Goal: Communication & Community: Participate in discussion

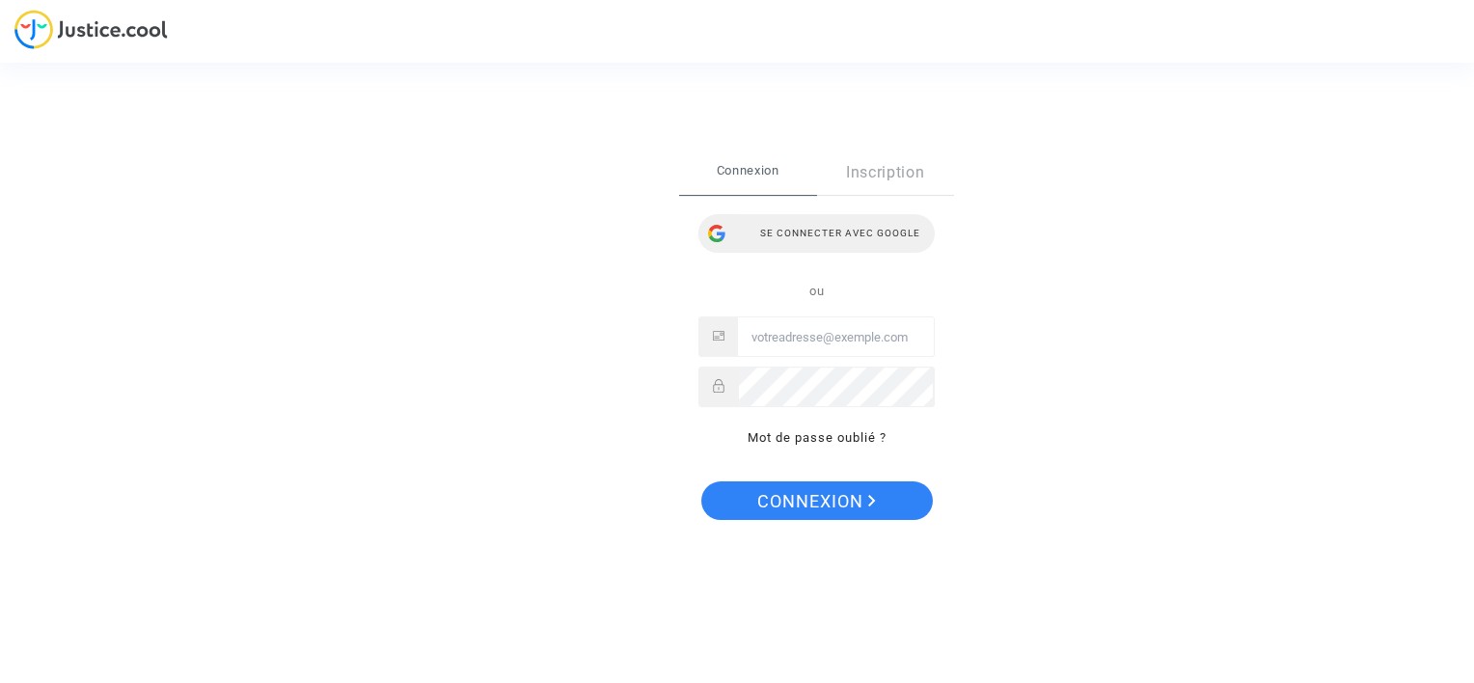
click at [899, 241] on div "Se connecter avec Google" at bounding box center [816, 233] width 236 height 39
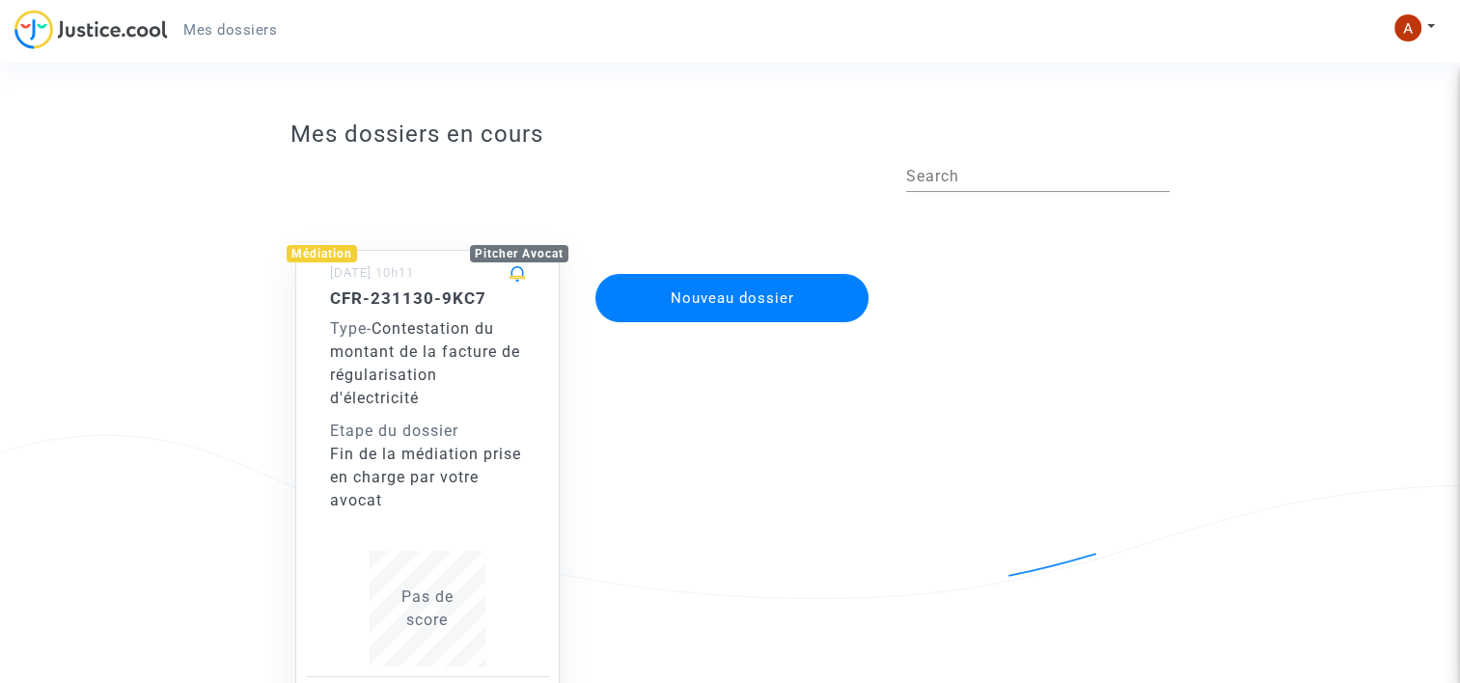
click at [400, 333] on span "Contestation du montant de la facture de régularisation d'électricité" at bounding box center [425, 363] width 190 height 88
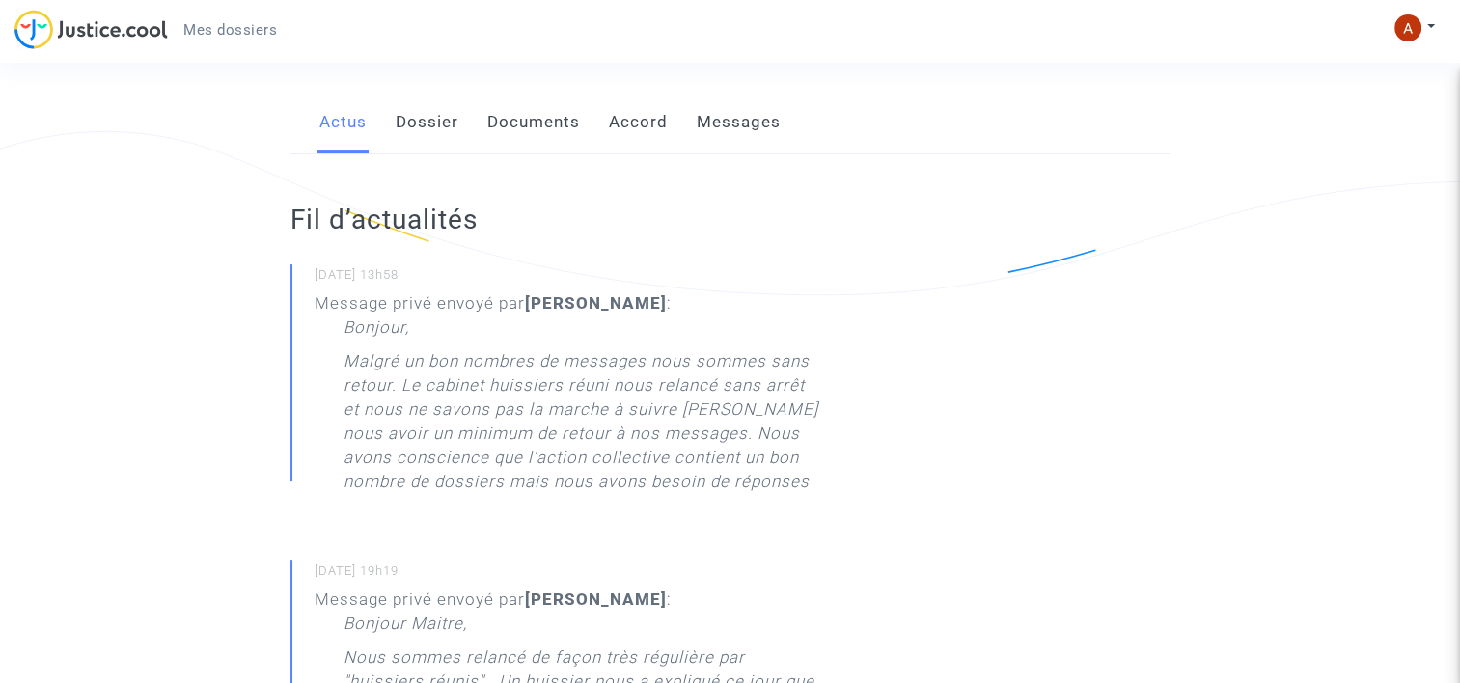
scroll to position [237, 0]
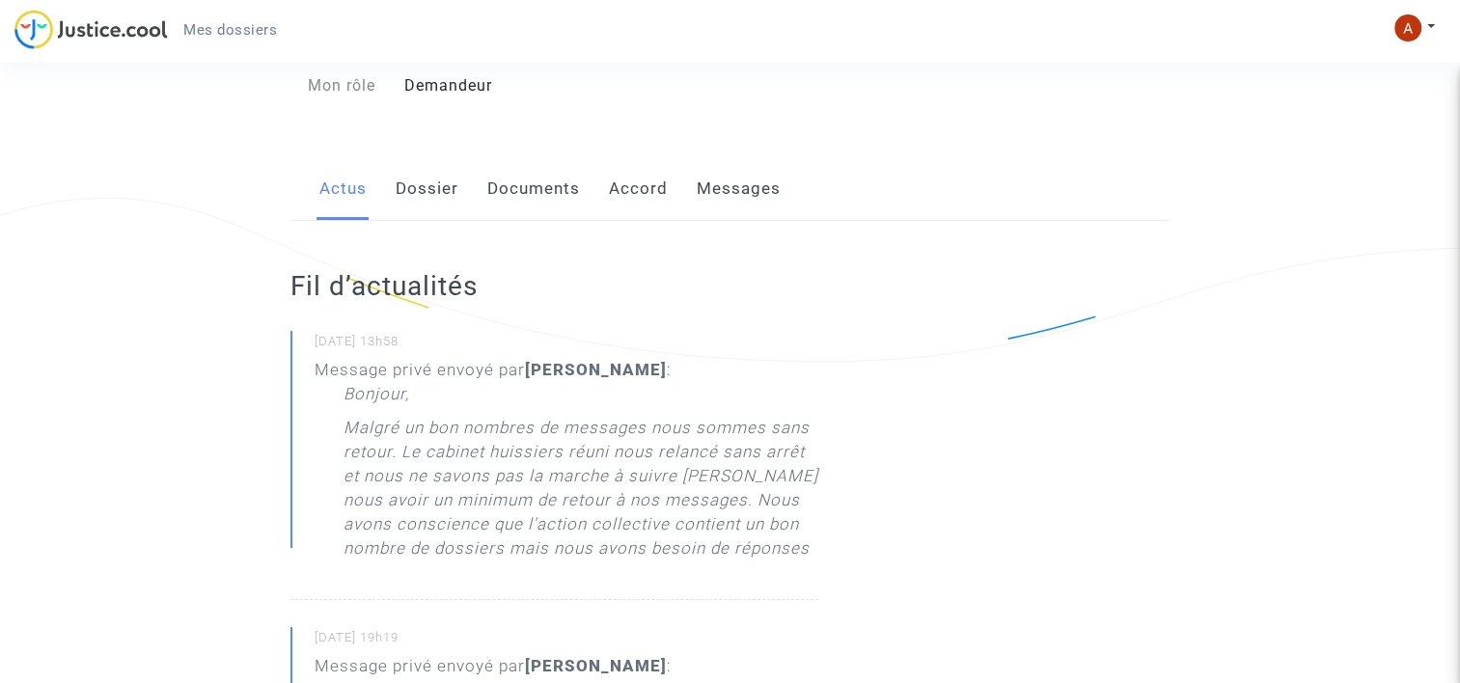
click at [736, 182] on link "Messages" at bounding box center [739, 189] width 84 height 64
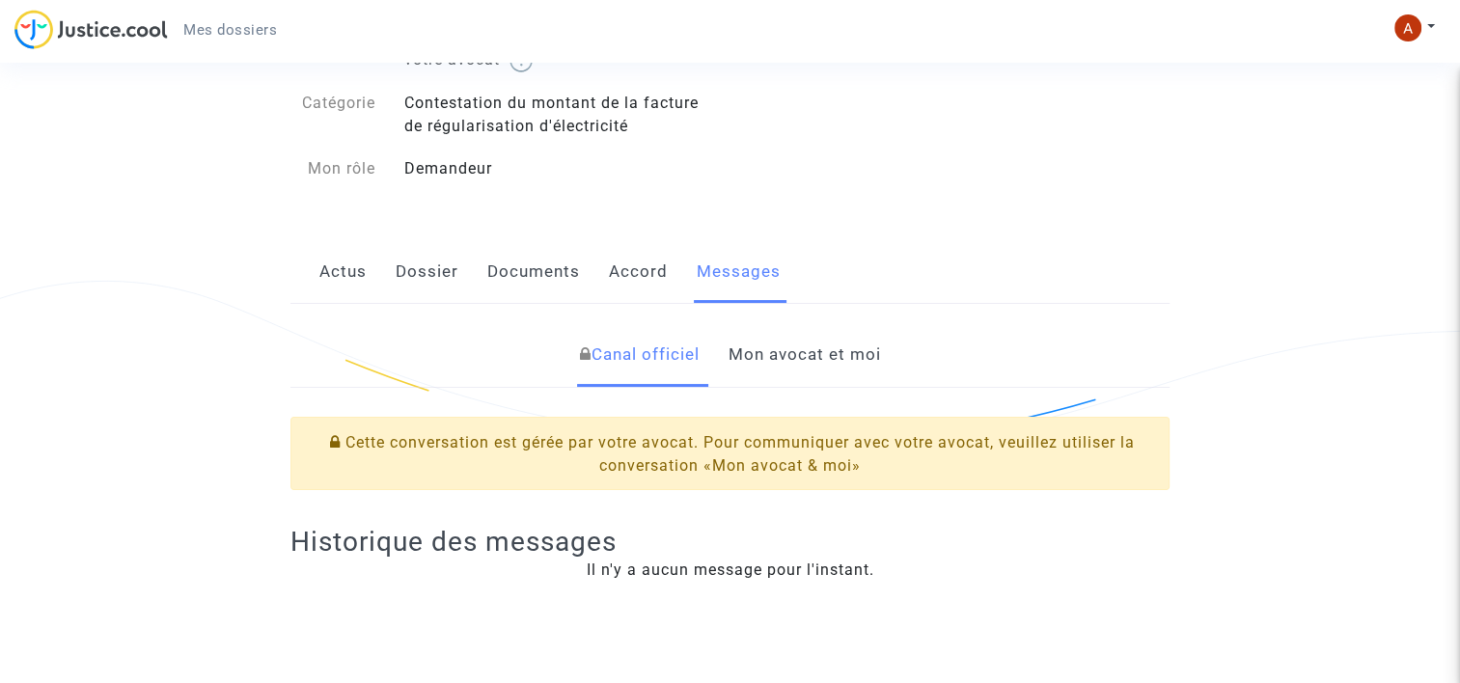
scroll to position [153, 0]
click at [841, 356] on link "Mon avocat et moi" at bounding box center [804, 356] width 152 height 64
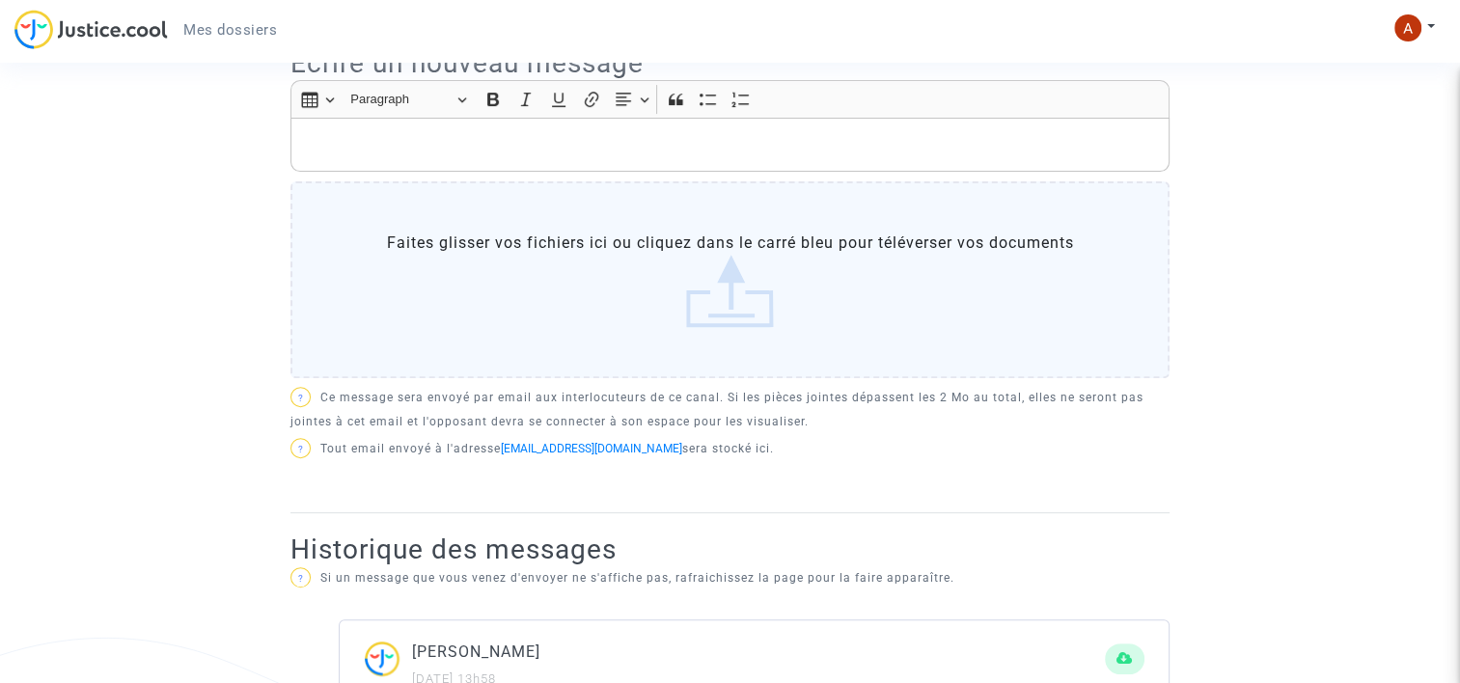
scroll to position [551, 0]
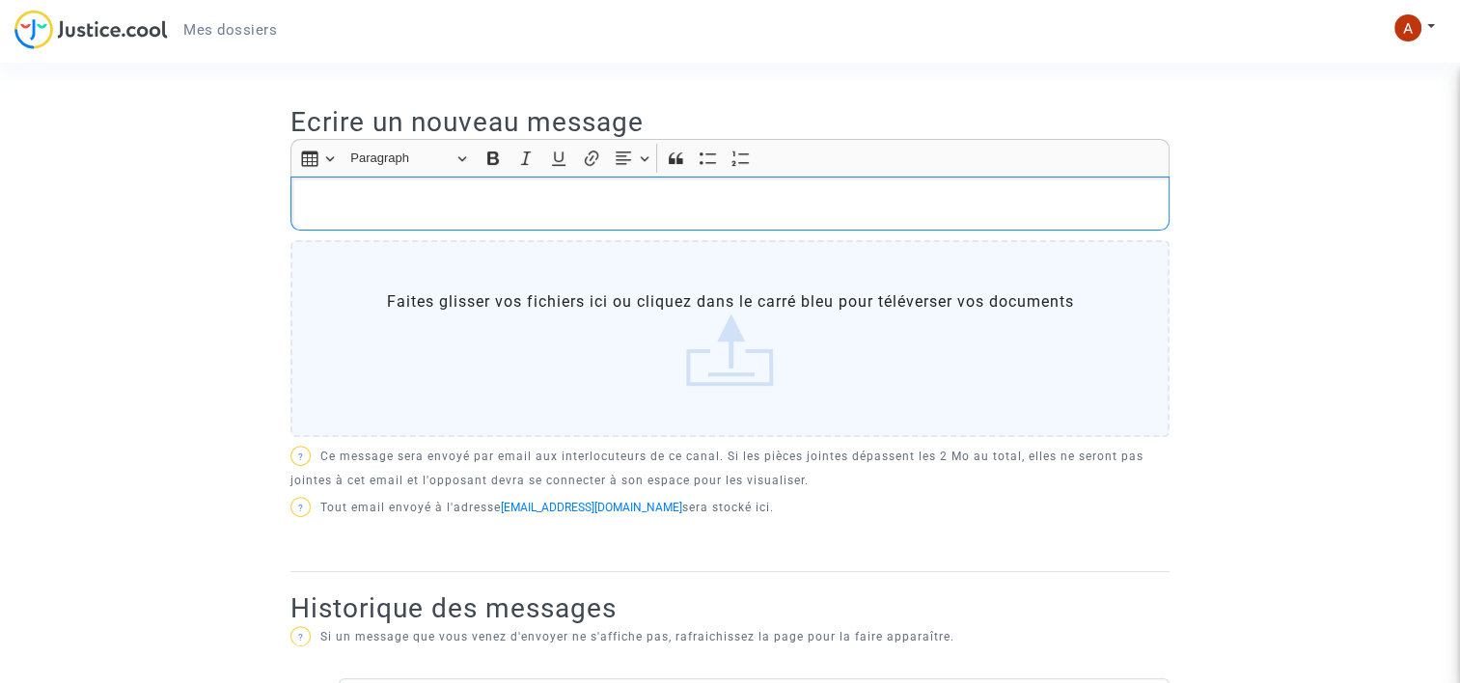
click at [448, 217] on div "Rich Text Editor, main" at bounding box center [729, 204] width 879 height 54
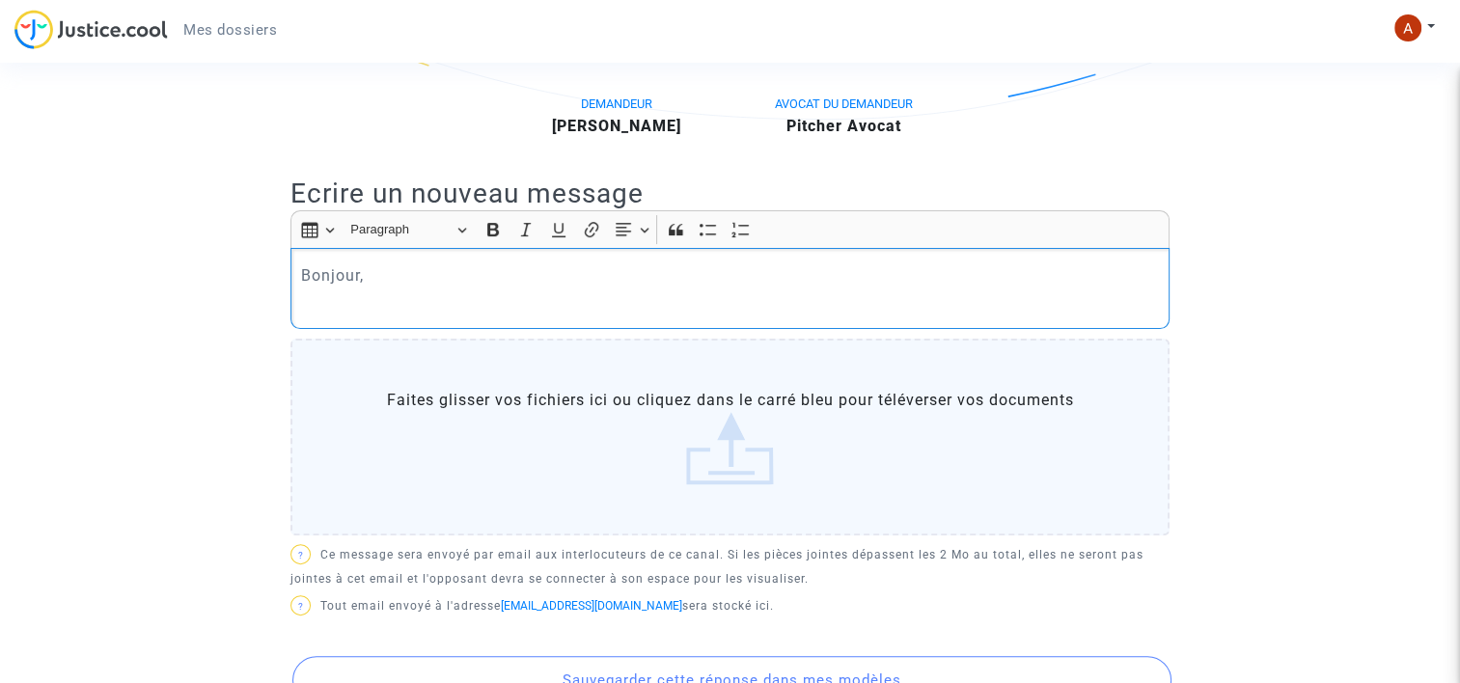
scroll to position [266, 0]
